Goal: Task Accomplishment & Management: Manage account settings

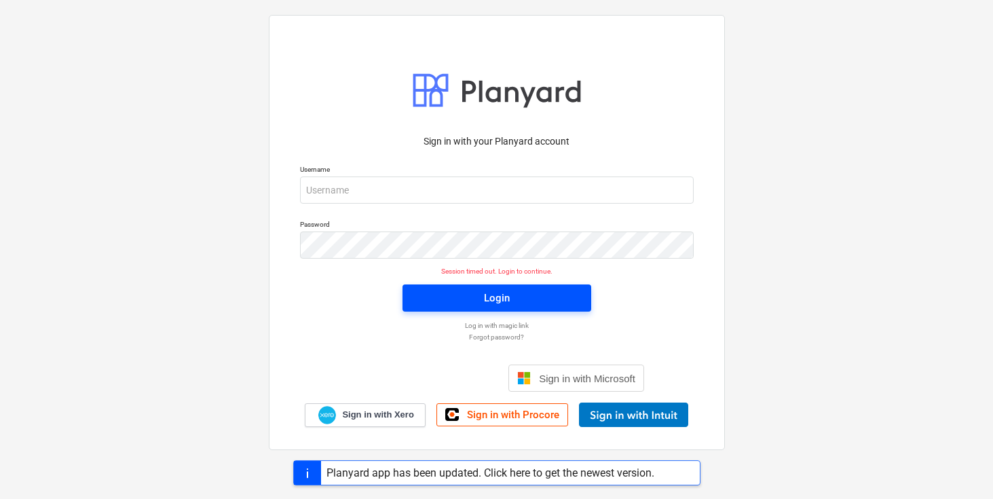
click at [541, 301] on span "Login" at bounding box center [497, 298] width 156 height 18
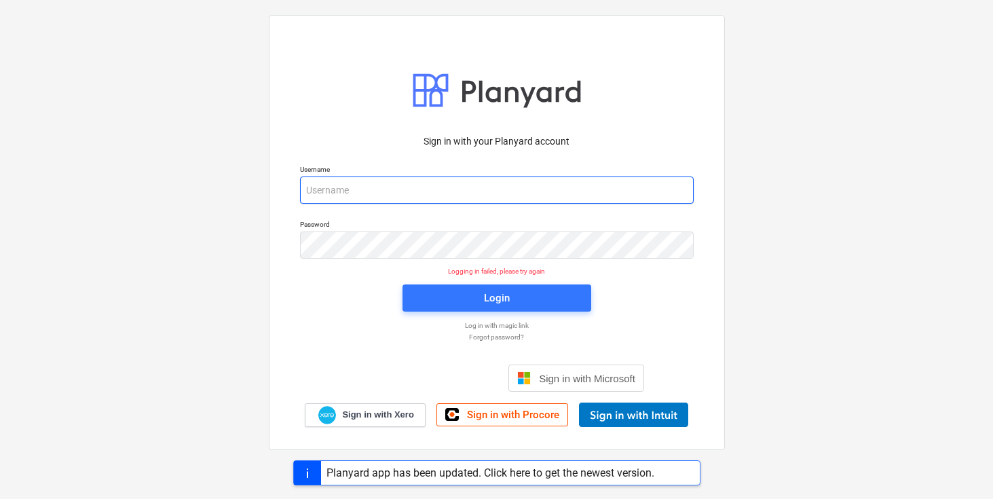
click at [538, 190] on input "email" at bounding box center [497, 190] width 394 height 27
click at [363, 189] on input "email" at bounding box center [497, 190] width 394 height 27
